Goal: Task Accomplishment & Management: Manage account settings

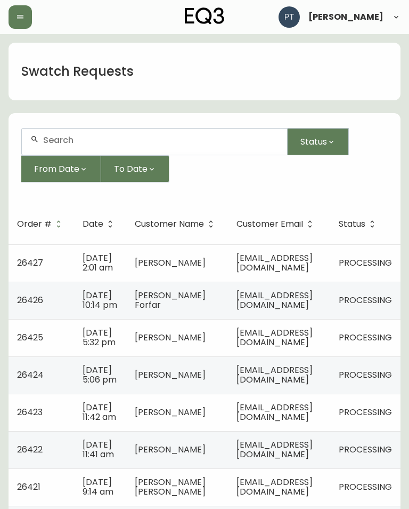
click at [126, 275] on td "[PERSON_NAME]" at bounding box center [177, 262] width 102 height 37
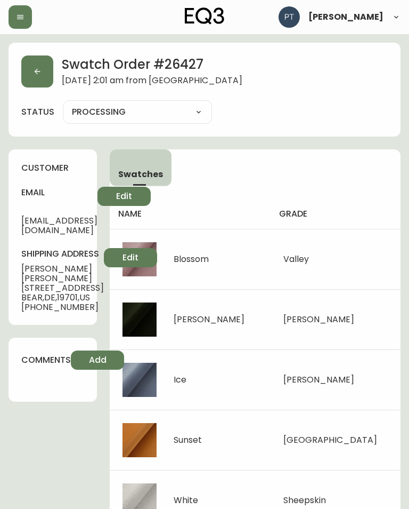
click at [38, 69] on icon "button" at bounding box center [37, 71] width 9 height 9
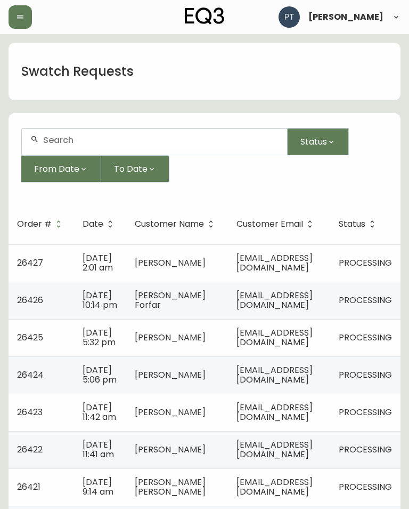
click at [93, 311] on span "[DATE] 10:14 pm" at bounding box center [100, 300] width 35 height 22
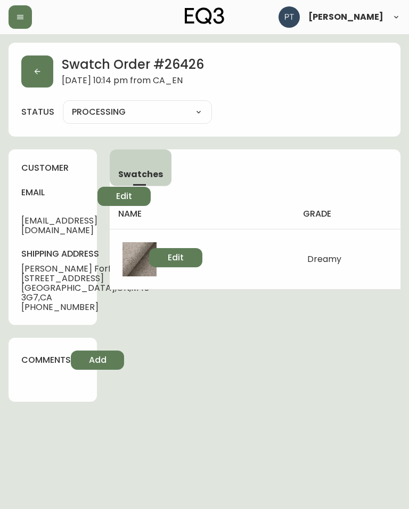
click at [45, 71] on button "button" at bounding box center [37, 71] width 32 height 32
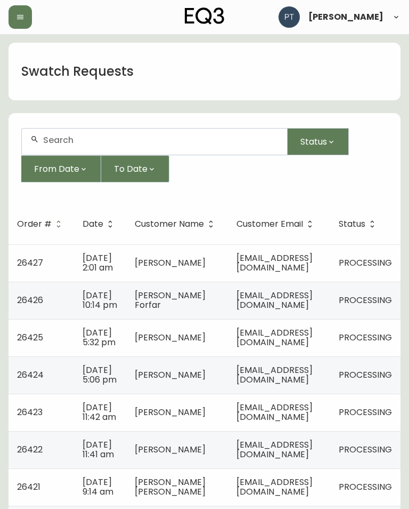
click at [123, 342] on td "[DATE] 5:32 pm" at bounding box center [100, 337] width 52 height 37
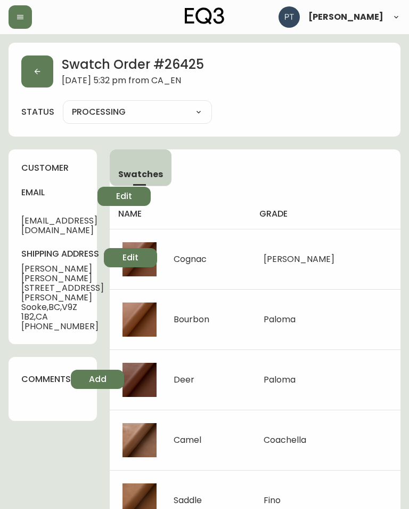
click at [47, 78] on button "button" at bounding box center [37, 71] width 32 height 32
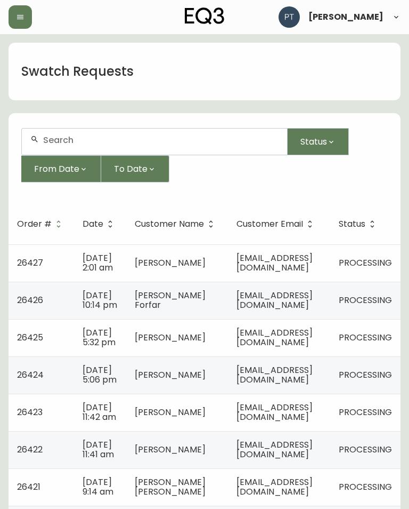
click at [299, 381] on td "[EMAIL_ADDRESS][DOMAIN_NAME]" at bounding box center [279, 374] width 102 height 37
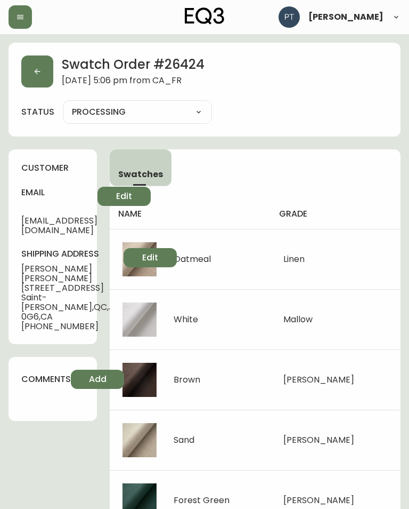
click at [39, 72] on icon "button" at bounding box center [37, 71] width 9 height 9
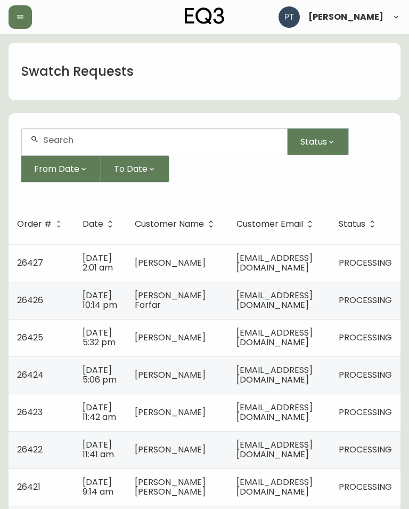
click at [313, 423] on span "[EMAIL_ADDRESS][DOMAIN_NAME]" at bounding box center [275, 412] width 76 height 22
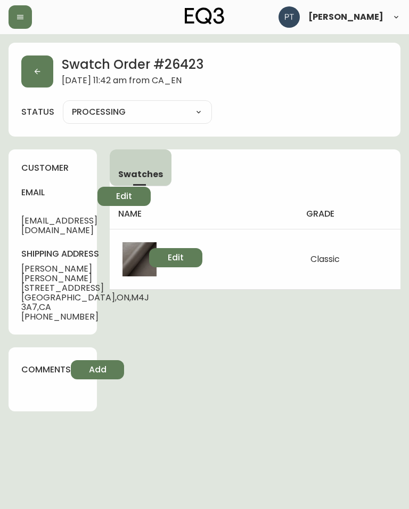
click at [49, 70] on button "button" at bounding box center [37, 71] width 32 height 32
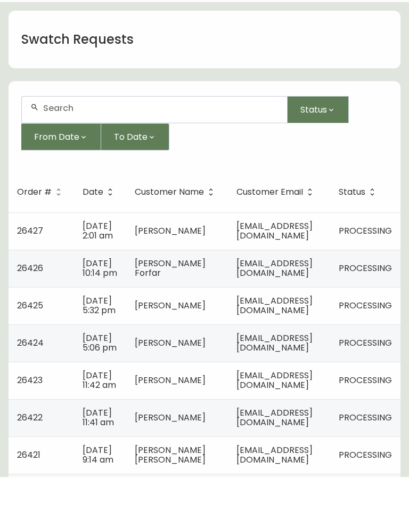
scroll to position [47, 0]
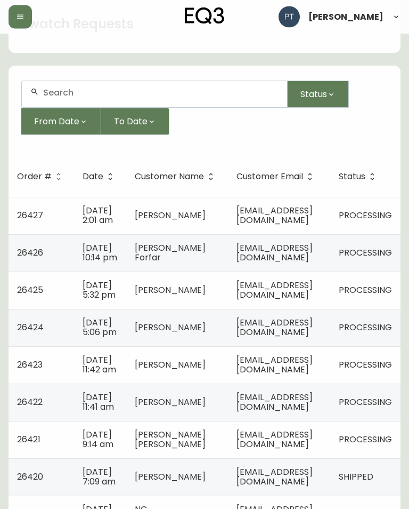
click at [313, 413] on span "[EMAIL_ADDRESS][DOMAIN_NAME]" at bounding box center [275, 402] width 76 height 22
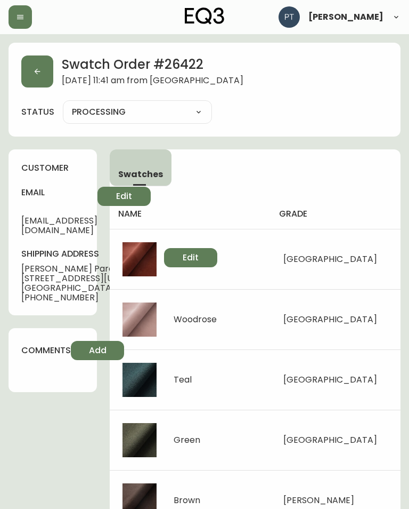
click at [48, 59] on button "button" at bounding box center [37, 71] width 32 height 32
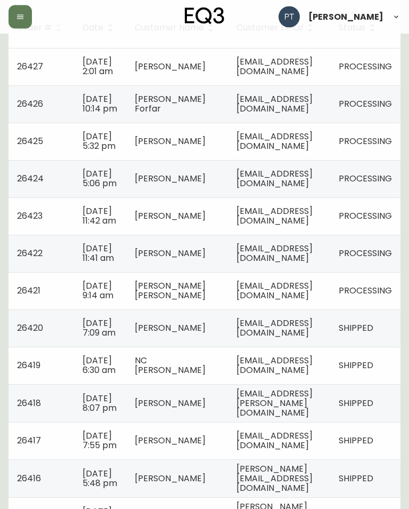
scroll to position [203, 0]
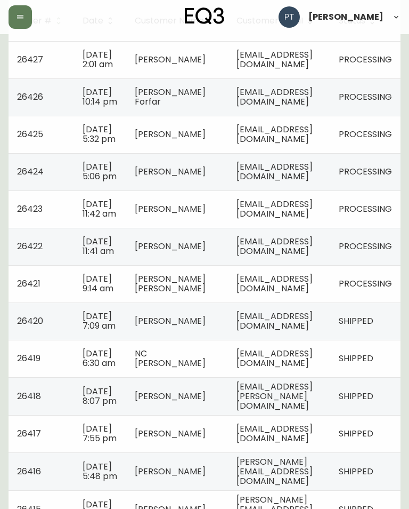
click at [283, 294] on span "[EMAIL_ADDRESS][DOMAIN_NAME]" at bounding box center [275, 283] width 76 height 22
